Goal: Task Accomplishment & Management: Use online tool/utility

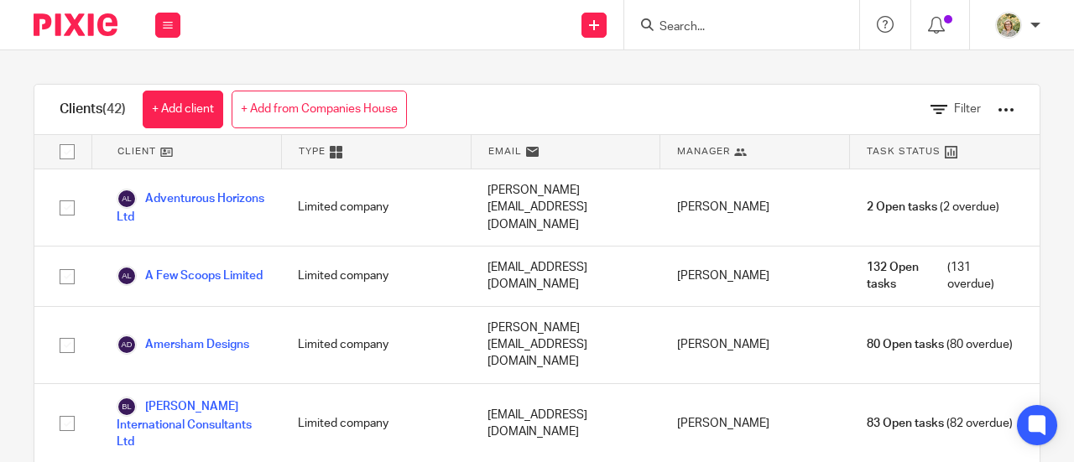
click at [723, 29] on input "Search" at bounding box center [733, 27] width 151 height 15
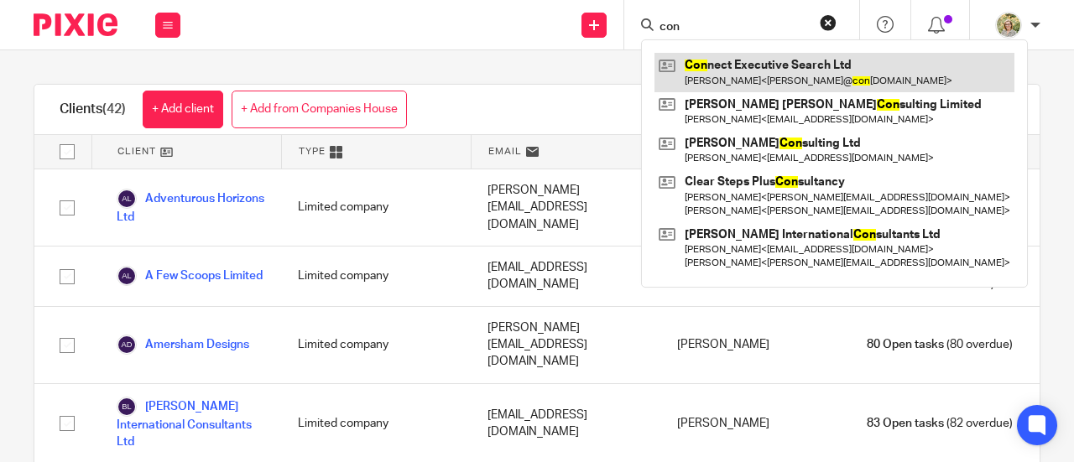
type input "con"
click at [727, 65] on link at bounding box center [834, 72] width 360 height 39
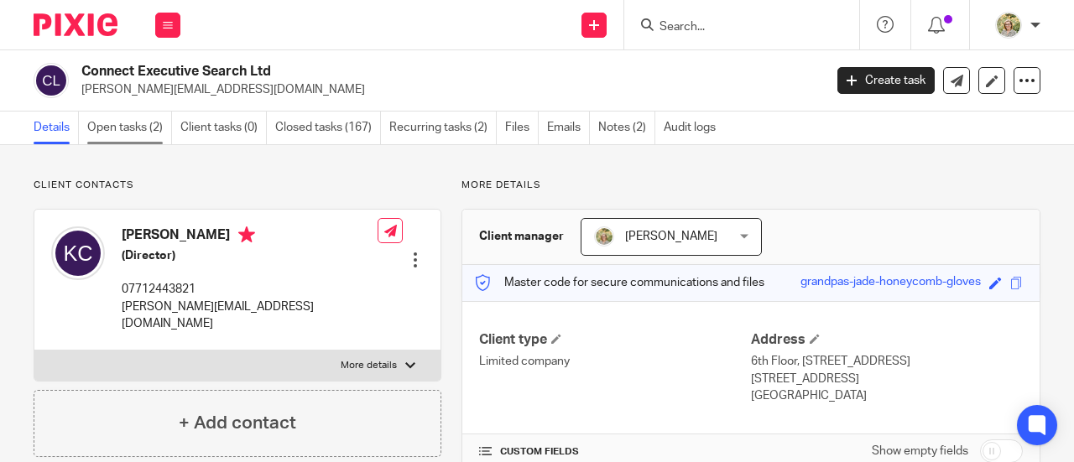
click at [148, 142] on link "Open tasks (2)" at bounding box center [129, 128] width 85 height 33
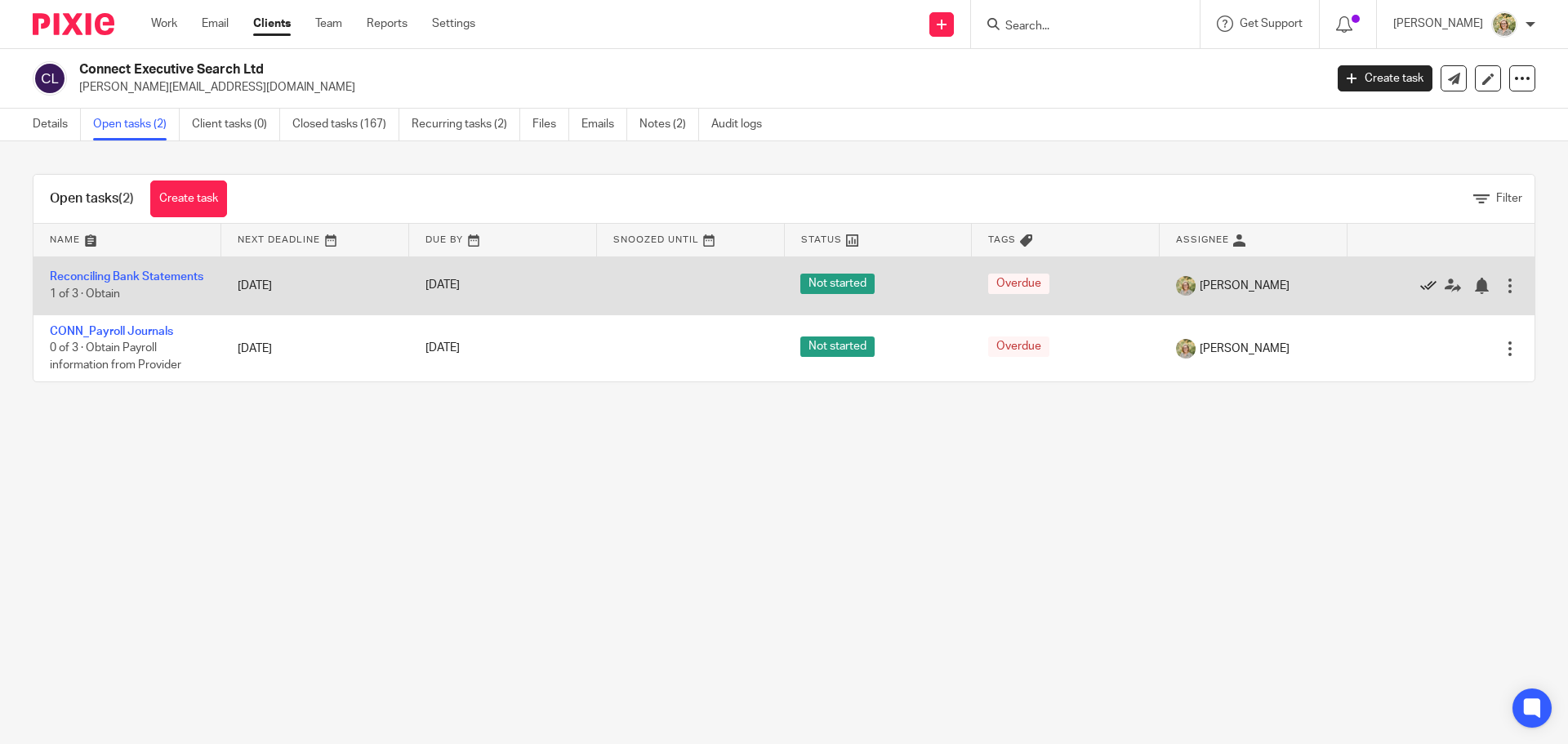
click at [1044, 291] on icon at bounding box center [1428, 285] width 17 height 17
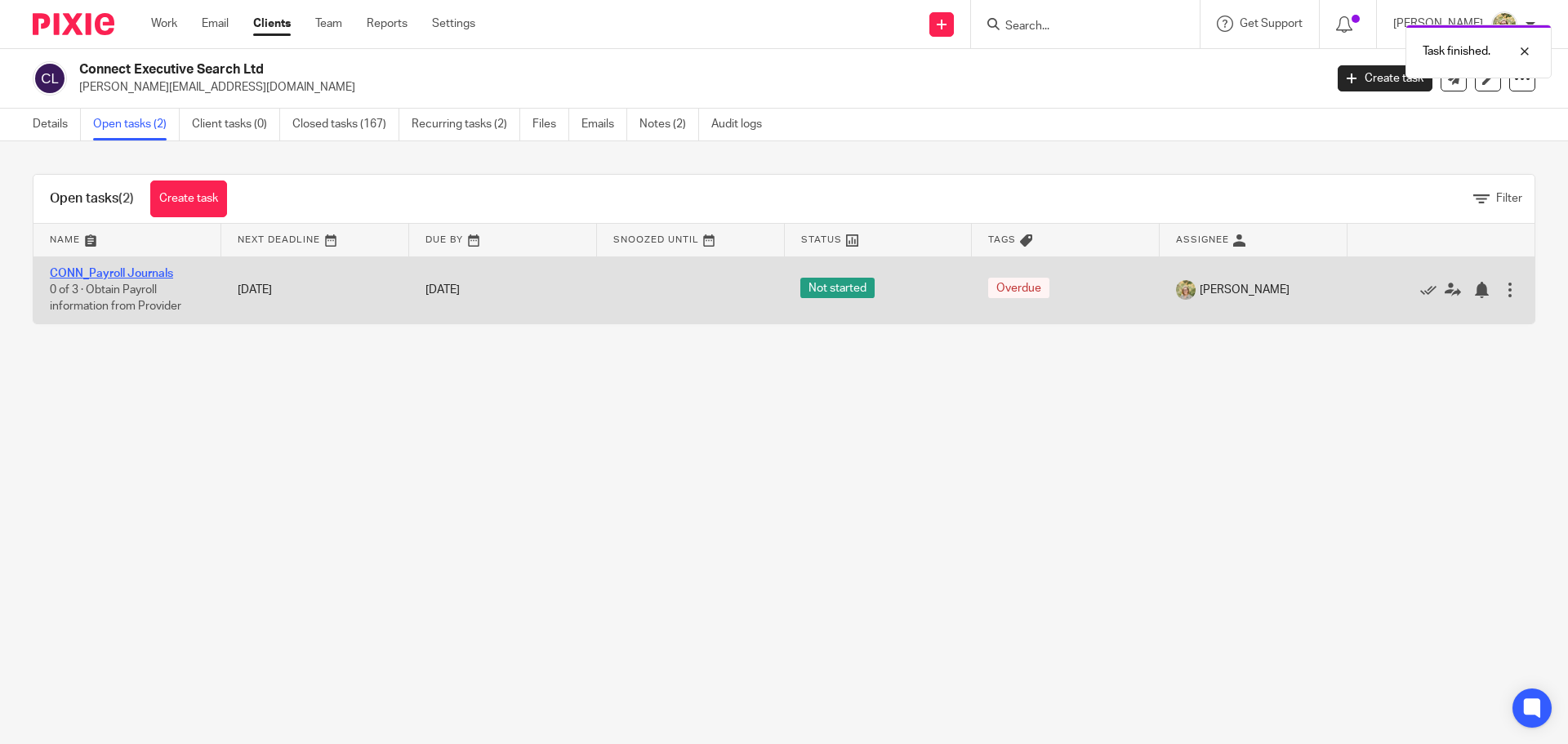
click at [144, 269] on link "CONN_Payroll Journals" at bounding box center [111, 274] width 124 height 12
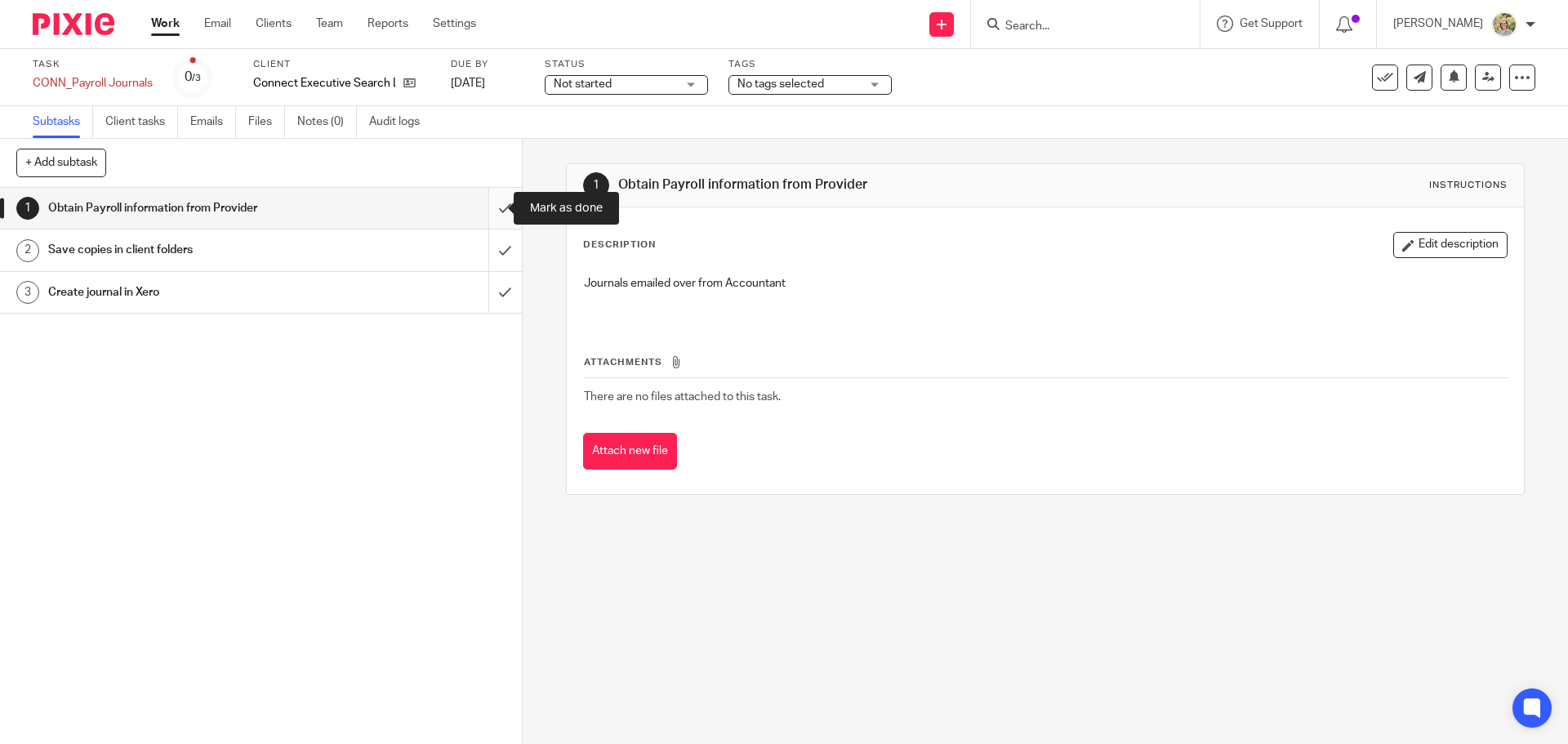
click at [491, 213] on input "submit" at bounding box center [261, 208] width 522 height 41
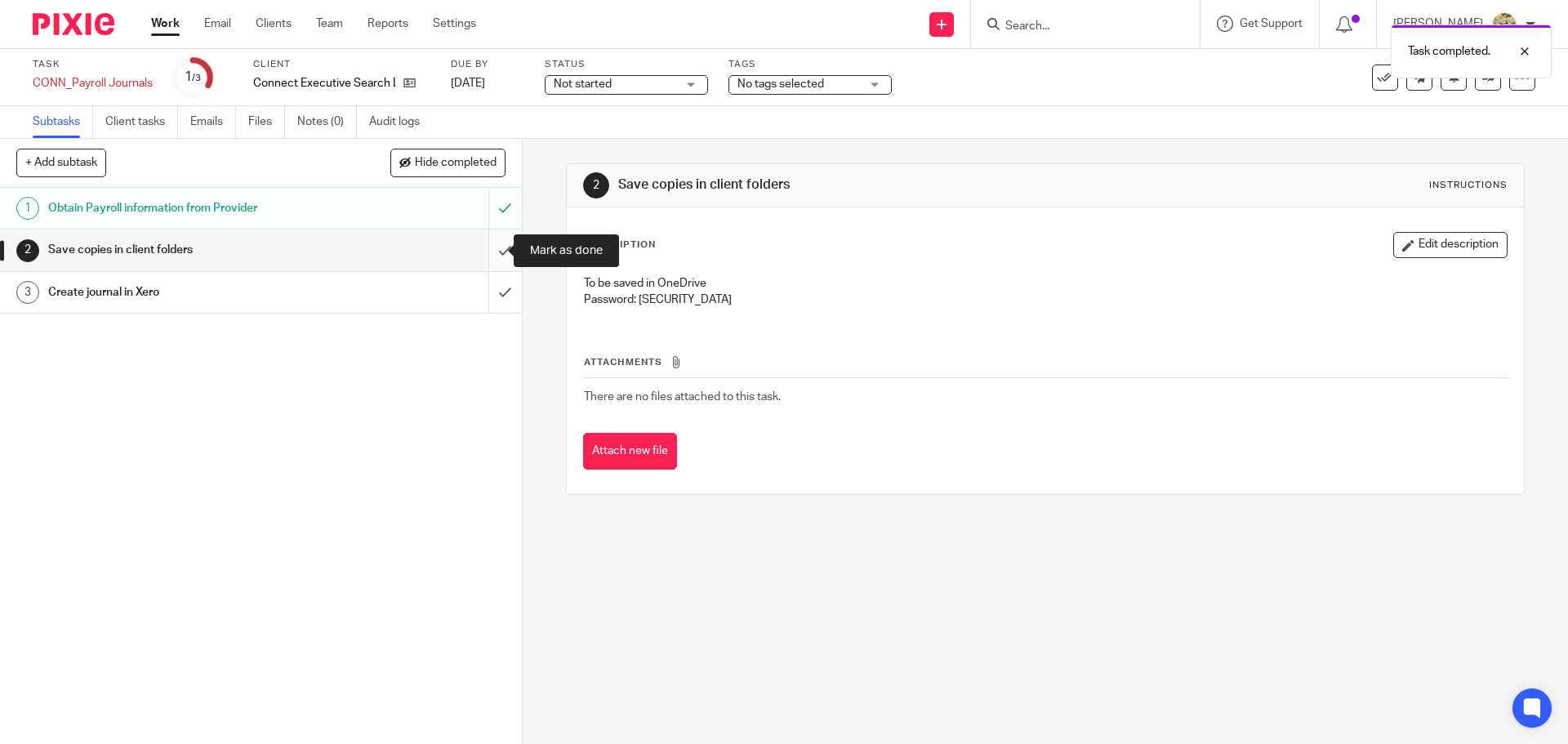
click at [476, 251] on input "submit" at bounding box center [261, 250] width 522 height 41
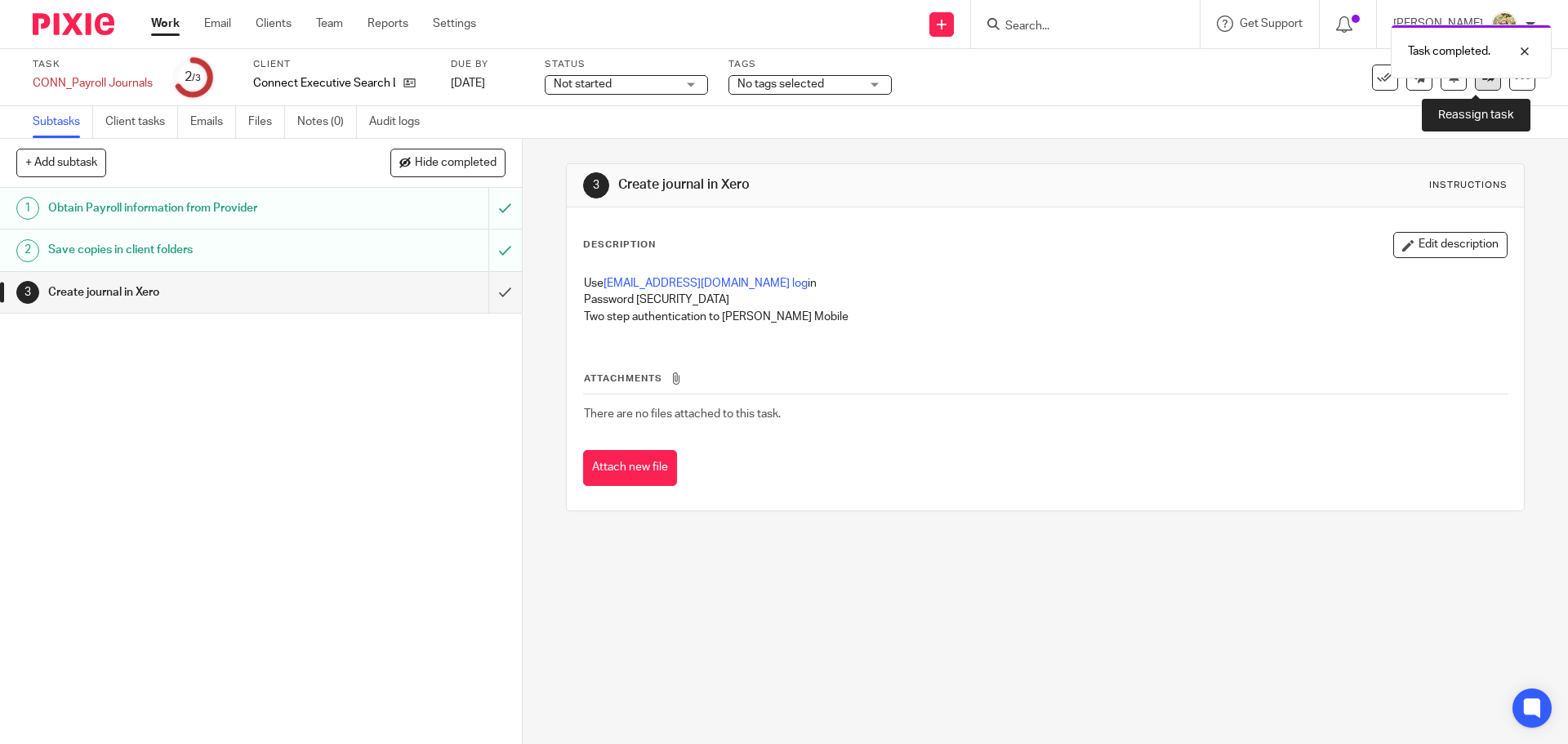
click at [1481, 79] on icon at bounding box center [1487, 77] width 13 height 13
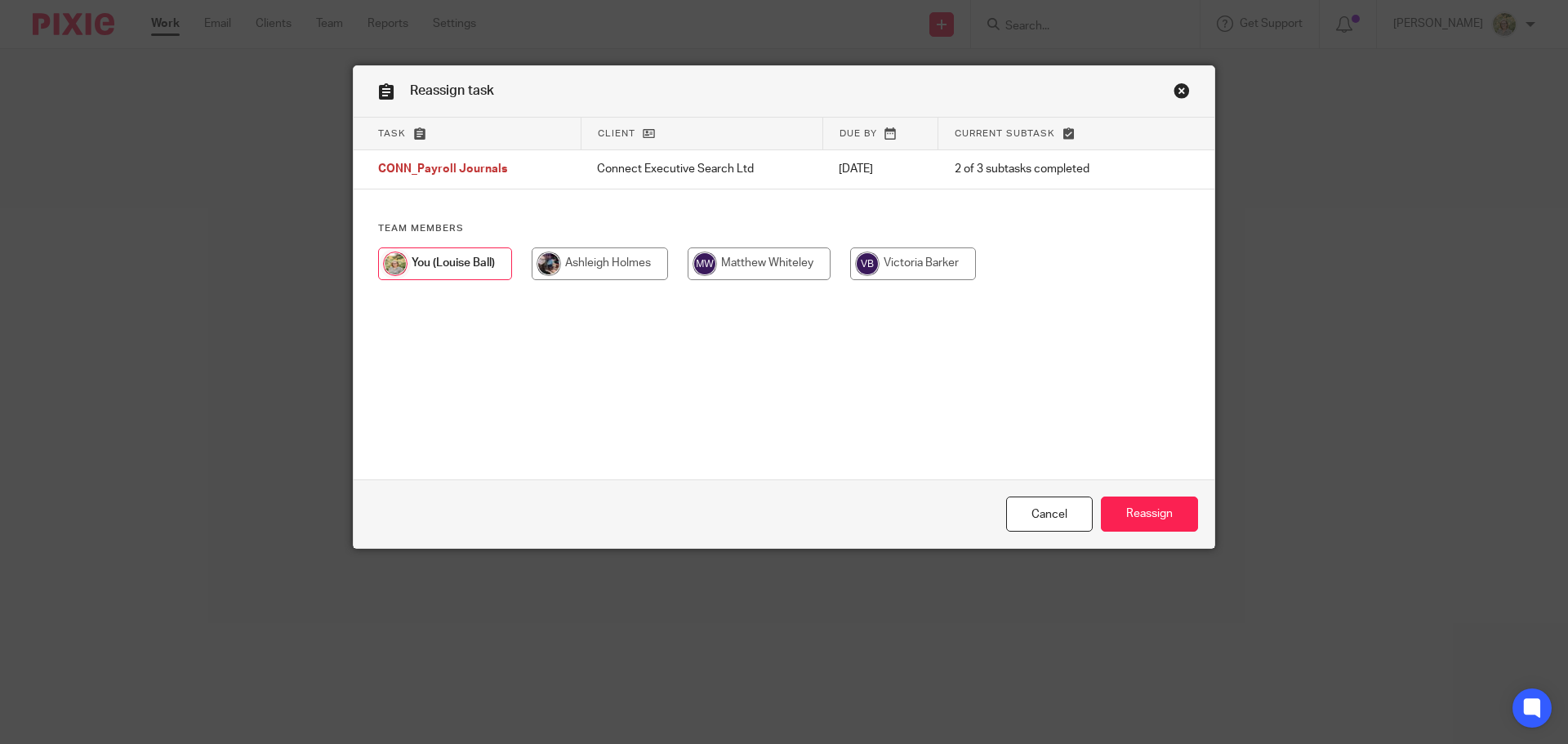
click at [755, 269] on input "radio" at bounding box center [758, 264] width 143 height 33
radio input "true"
click at [1152, 526] on input "Reassign" at bounding box center [1149, 514] width 97 height 35
